Goal: Task Accomplishment & Management: Use online tool/utility

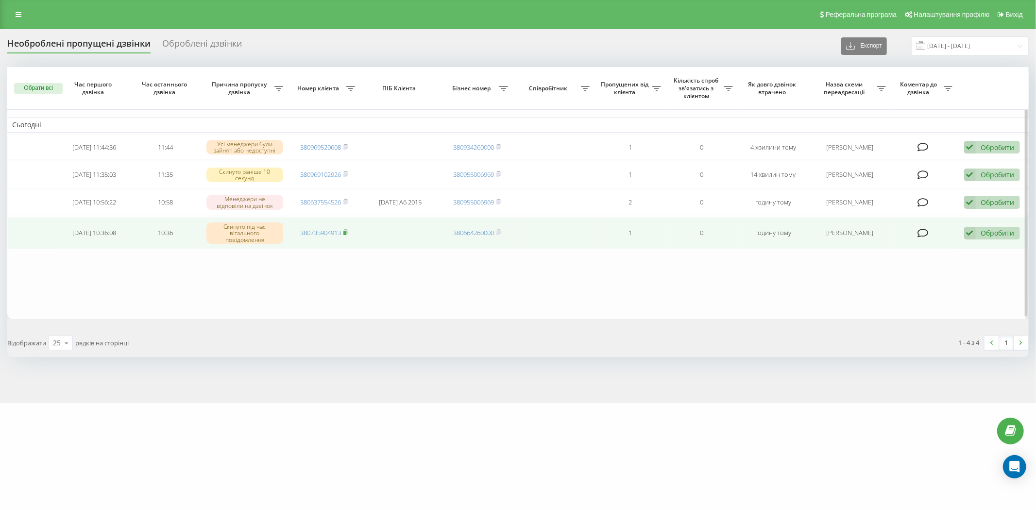
click at [347, 230] on icon at bounding box center [345, 232] width 3 height 4
click at [990, 234] on div "Обробити" at bounding box center [998, 232] width 34 height 9
click at [969, 265] on span "Зв'язався з клієнтом за допомогою іншого каналу" at bounding box center [929, 265] width 166 height 9
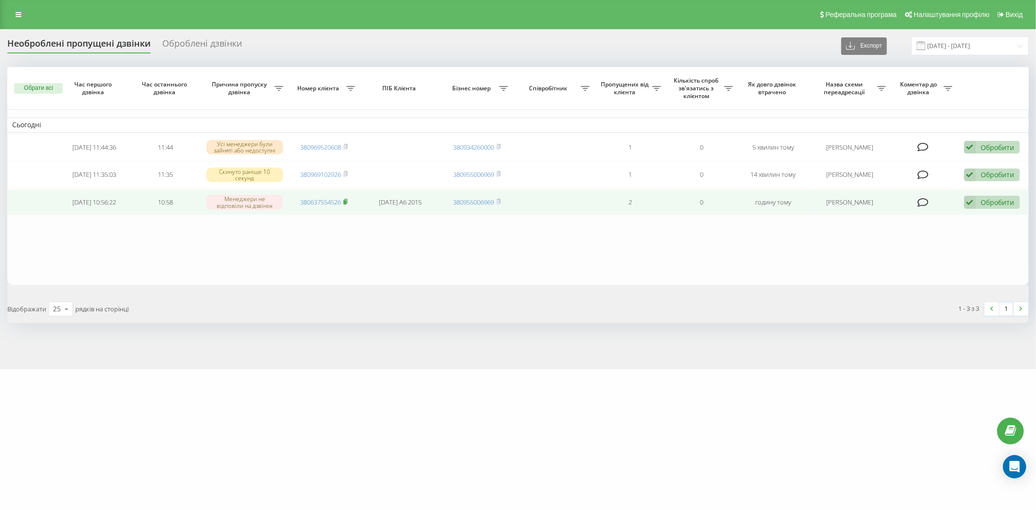
click at [346, 200] on rect at bounding box center [344, 202] width 3 height 4
click at [973, 201] on icon at bounding box center [970, 202] width 12 height 13
click at [928, 234] on span "Зв'язався з клієнтом за допомогою іншого каналу" at bounding box center [929, 235] width 166 height 9
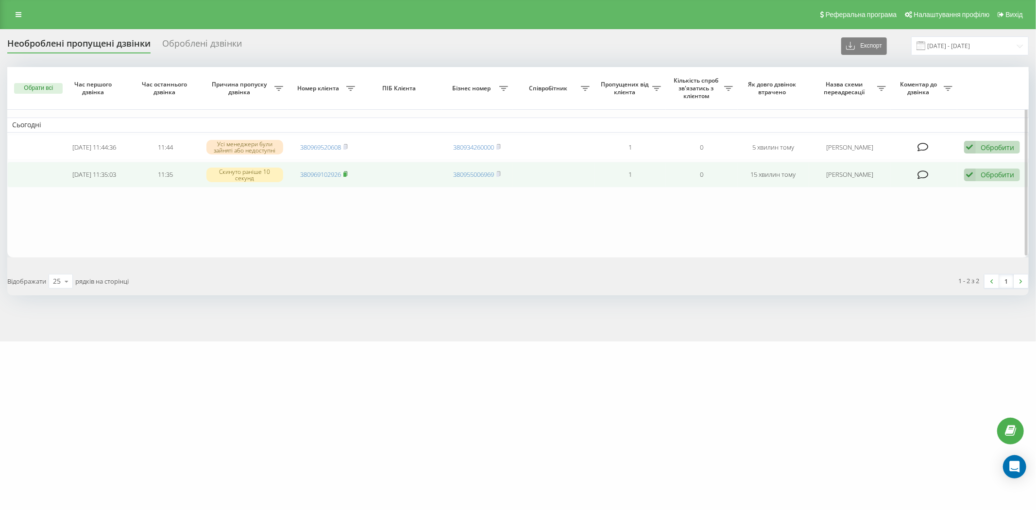
click at [346, 172] on rect at bounding box center [344, 174] width 3 height 4
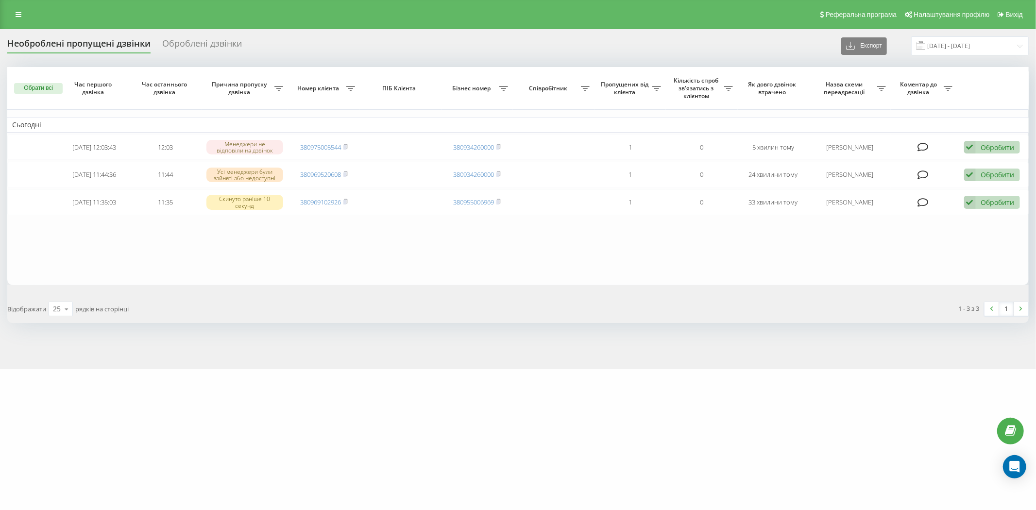
click at [607, 290] on div "Обрати всі Час першого дзвінка Час останнього дзвінка Причина пропуску дзвінка …" at bounding box center [517, 195] width 1021 height 256
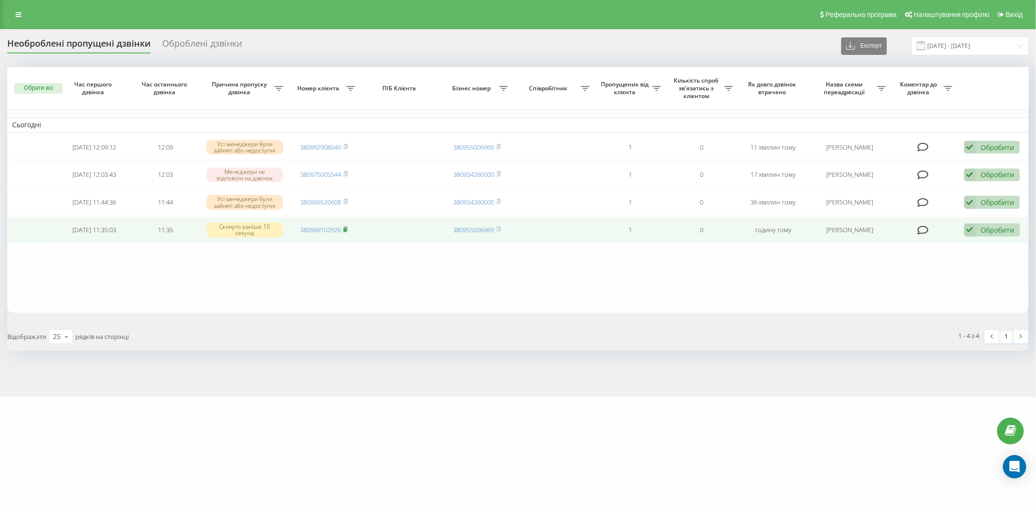
click at [348, 227] on icon at bounding box center [345, 229] width 4 height 6
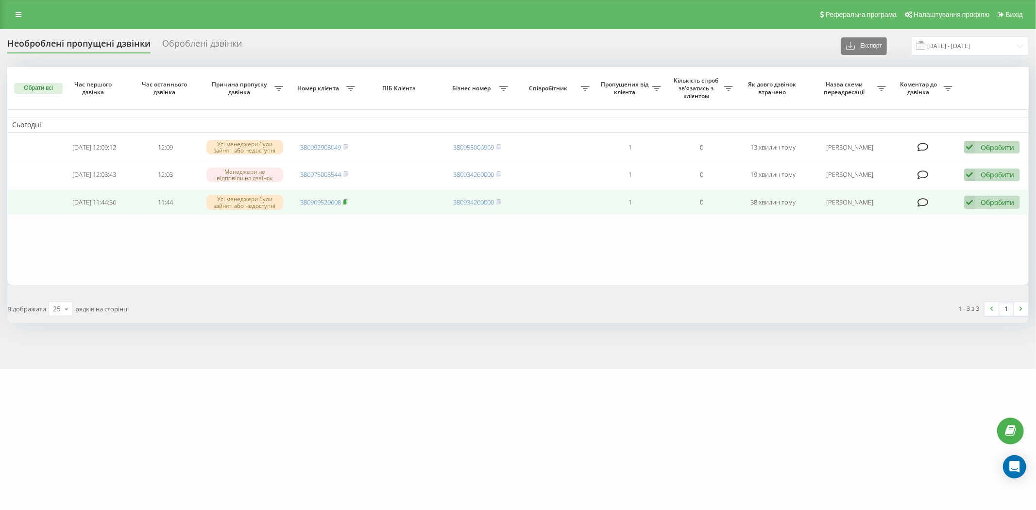
click at [346, 201] on rect at bounding box center [344, 202] width 3 height 4
click at [346, 202] on rect at bounding box center [344, 202] width 3 height 4
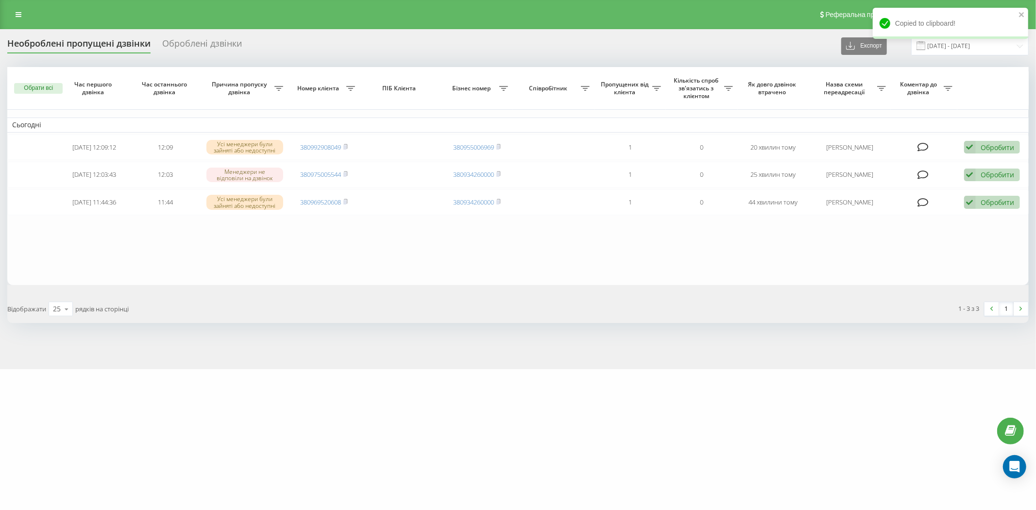
click at [399, 386] on div "[DOMAIN_NAME] Проекти [DOMAIN_NAME] Дашборд Центр звернень Журнал дзвінків Журн…" at bounding box center [518, 255] width 1036 height 510
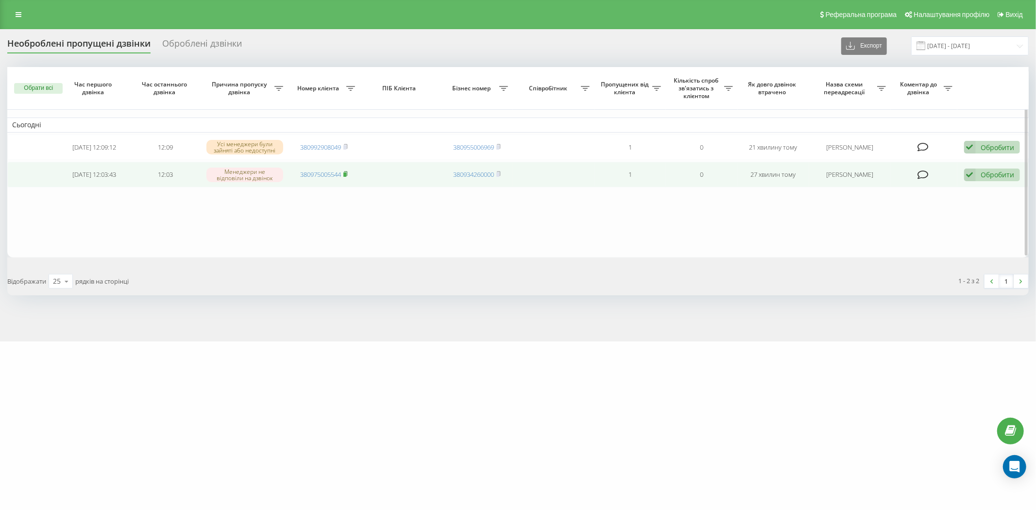
click at [346, 173] on rect at bounding box center [344, 174] width 3 height 4
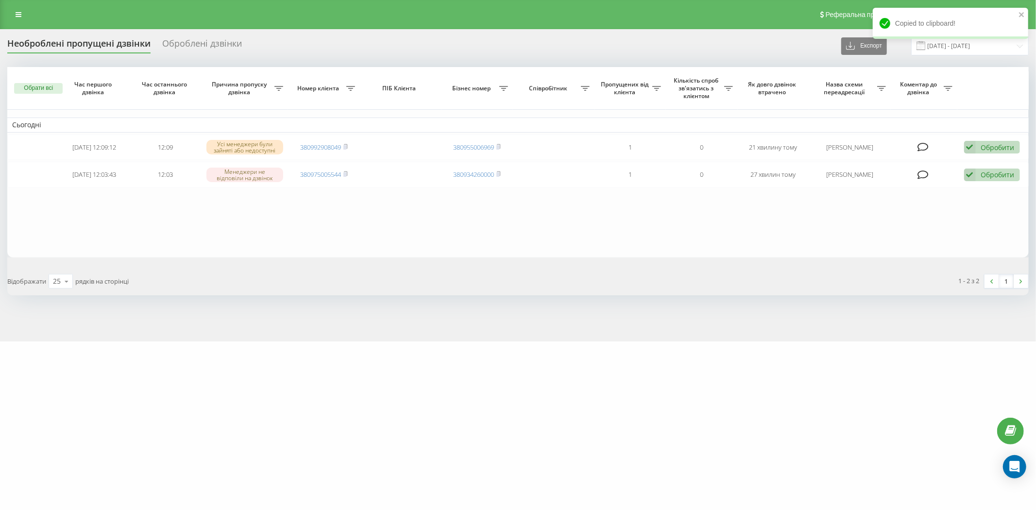
click at [246, 281] on div "Відображати 25 10 25 50 100 рядків на сторінці" at bounding box center [259, 281] width 518 height 28
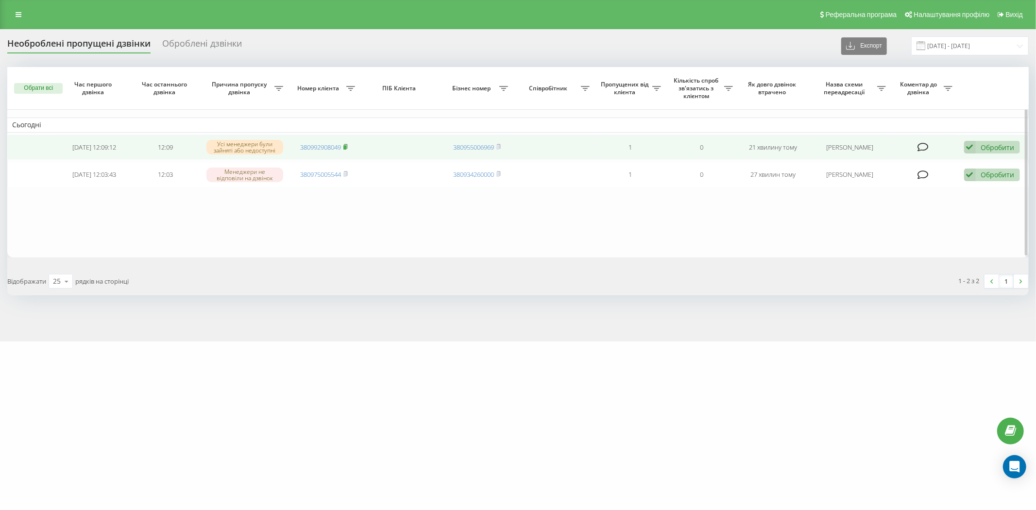
click at [346, 146] on rect at bounding box center [344, 147] width 3 height 4
click at [991, 148] on div "Обробити" at bounding box center [998, 147] width 34 height 9
click at [967, 176] on span "Зв'язався з клієнтом за допомогою іншого каналу" at bounding box center [929, 179] width 166 height 9
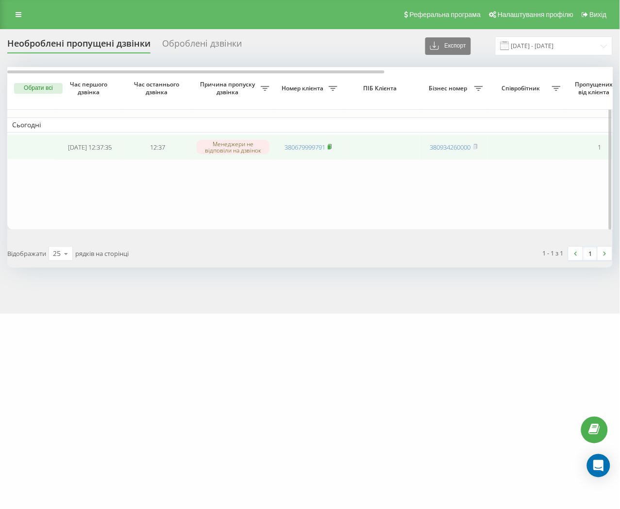
click at [329, 144] on icon at bounding box center [330, 147] width 4 height 6
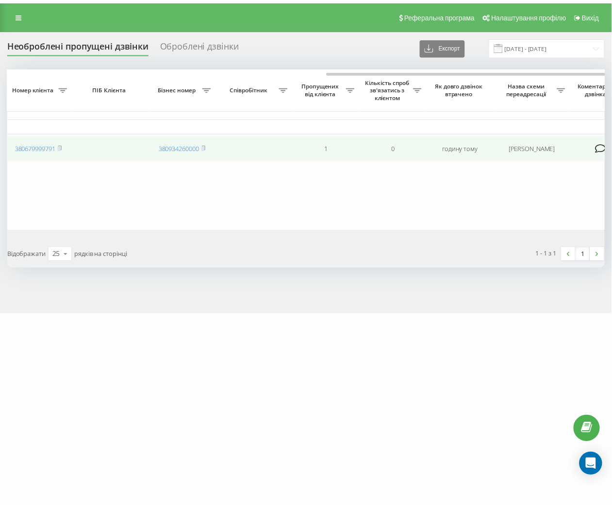
scroll to position [0, 365]
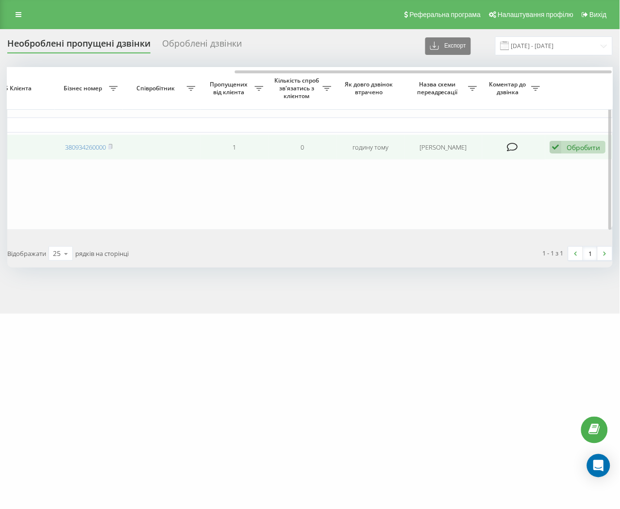
click at [562, 146] on div "Обробити Не вдалося зв'язатися Зв'язався з клієнтом за допомогою іншого каналу …" at bounding box center [578, 147] width 56 height 13
click at [555, 179] on span "Зв'язався з клієнтом за допомогою іншого каналу" at bounding box center [515, 179] width 166 height 9
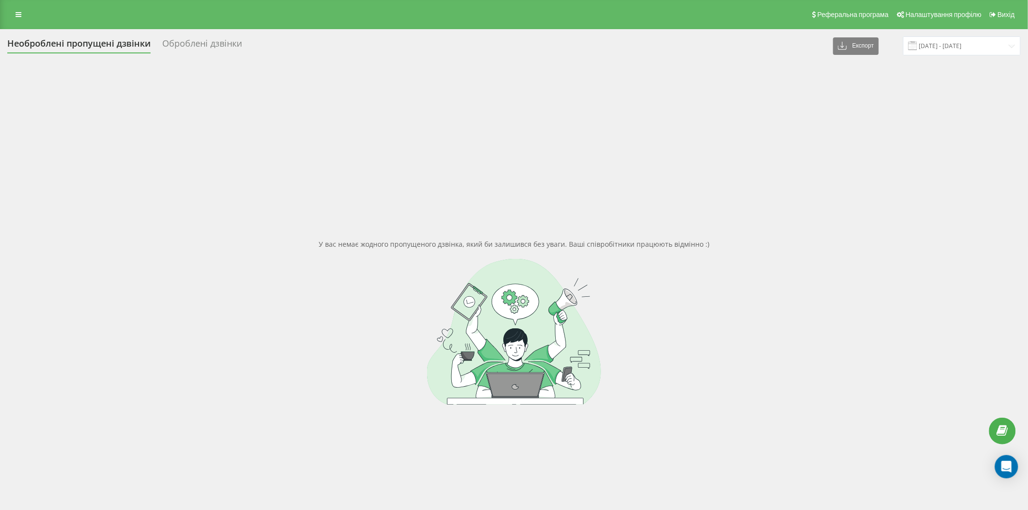
click at [248, 245] on div "У вас немає жодного пропущеного дзвінка, який би залишився без уваги. Ваші спів…" at bounding box center [513, 322] width 1013 height 510
